Goal: Communication & Community: Answer question/provide support

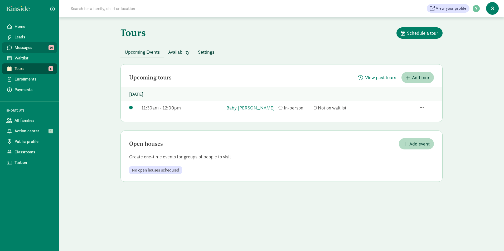
click at [47, 50] on span "Messages" at bounding box center [33, 48] width 38 height 6
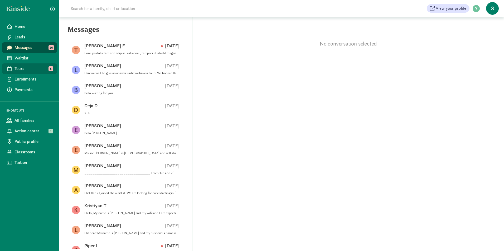
click at [46, 65] on link "Tours 5" at bounding box center [29, 68] width 55 height 11
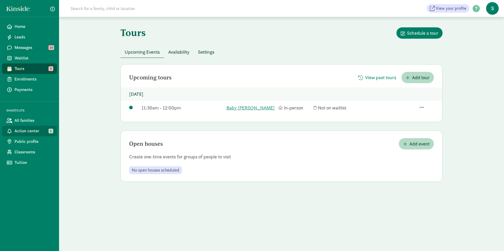
click at [52, 131] on span "1" at bounding box center [50, 131] width 5 height 5
